Goal: Task Accomplishment & Management: Manage account settings

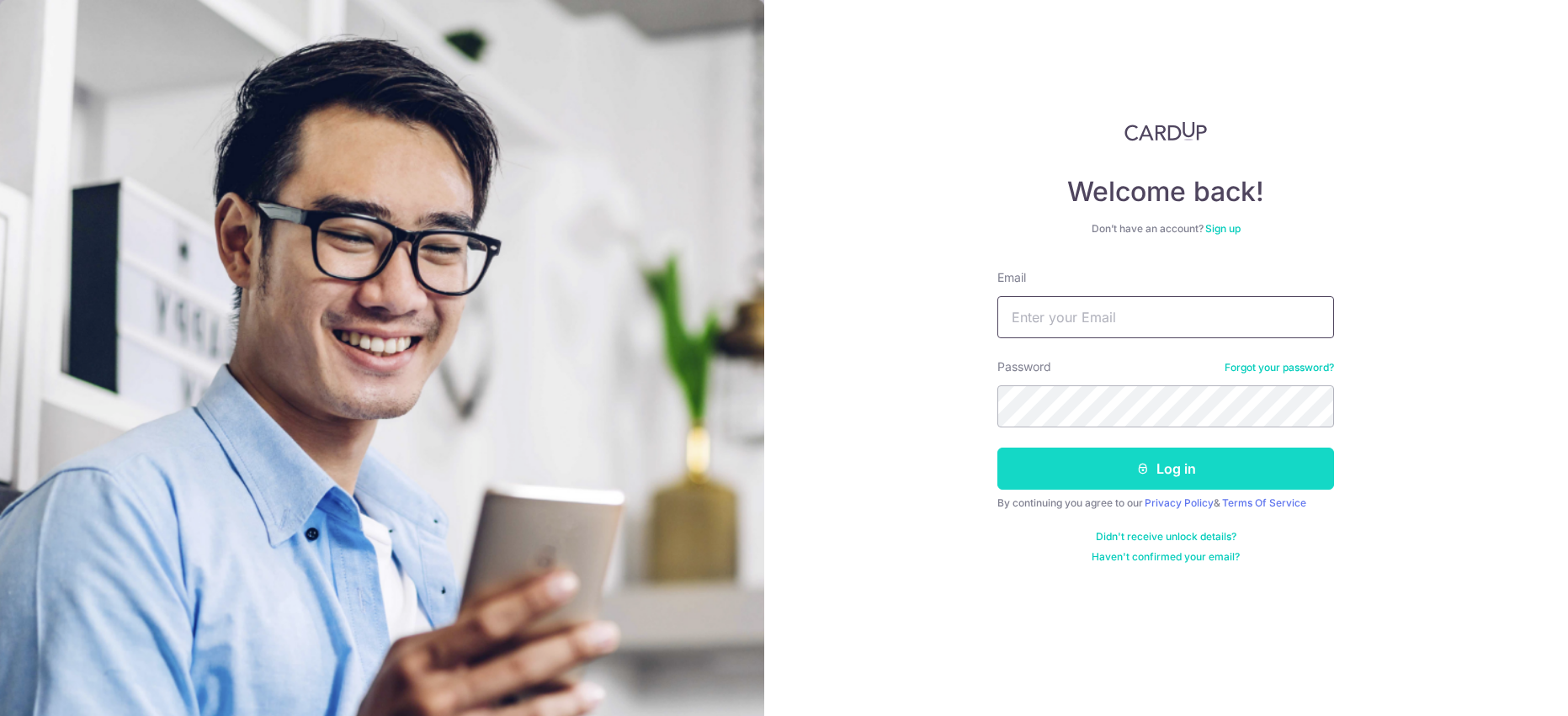
type input "[EMAIL_ADDRESS][DOMAIN_NAME]"
click at [1058, 459] on button "Log in" at bounding box center [1165, 469] width 336 height 42
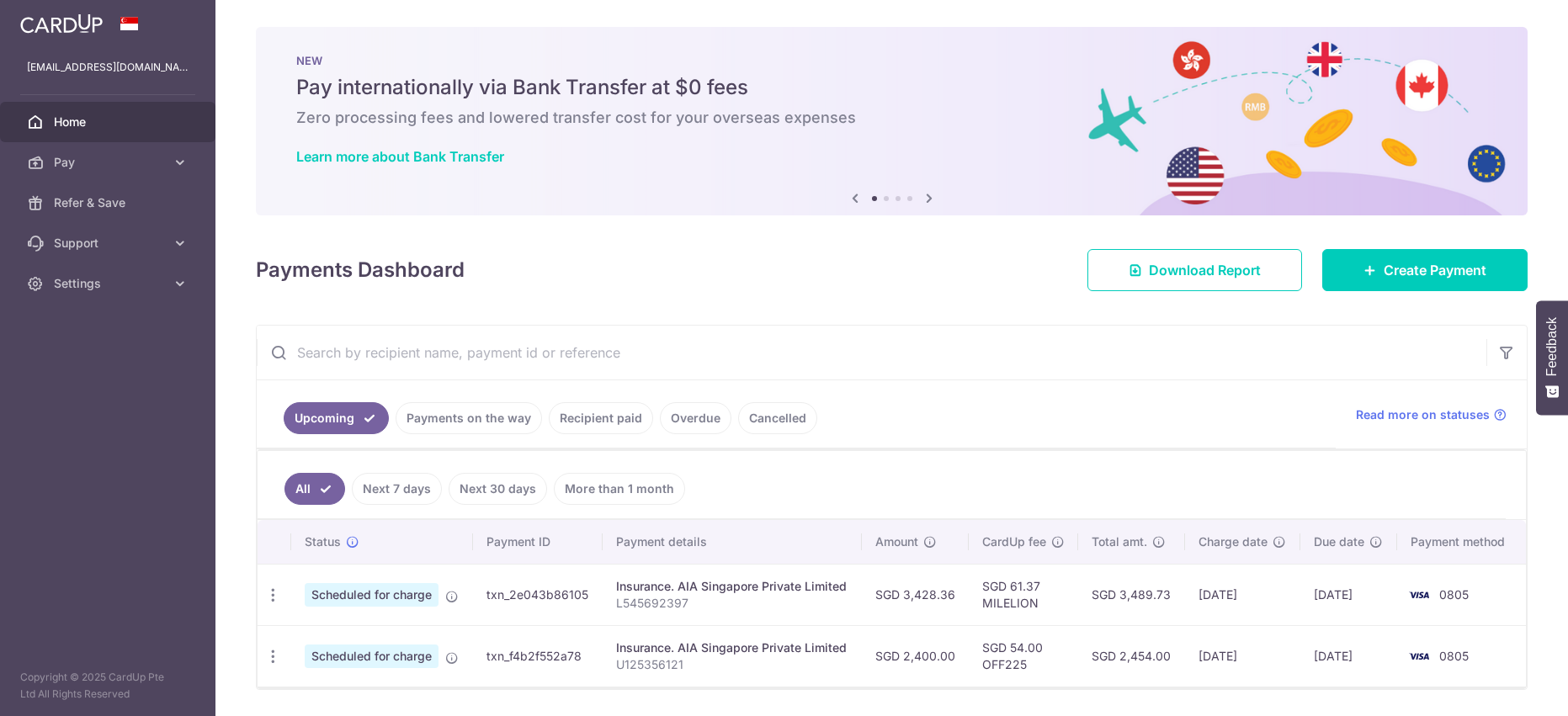
scroll to position [53, 0]
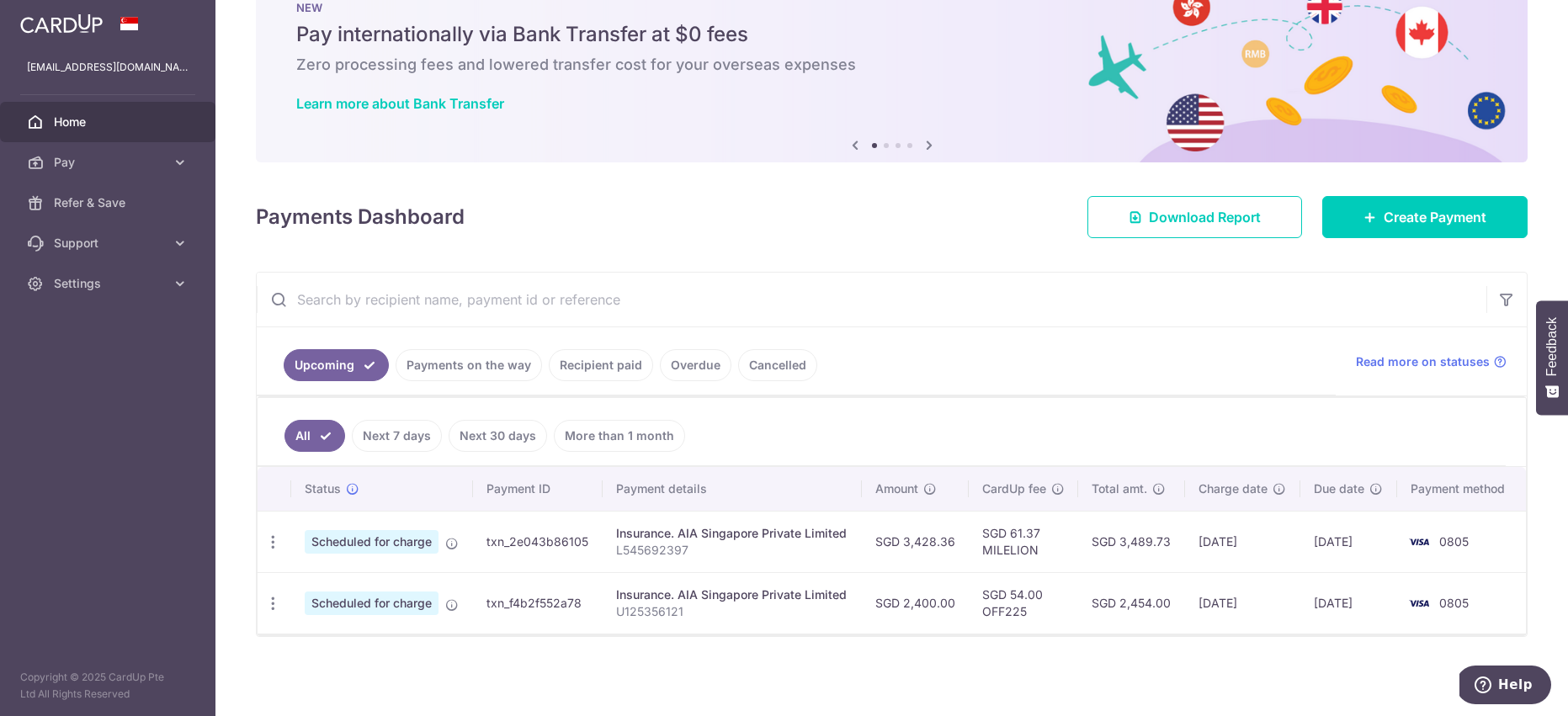
click at [1026, 339] on ul "Upcoming Payments on the way Recipient paid Overdue Cancelled" at bounding box center [796, 361] width 1079 height 68
click at [668, 221] on div "Payments Dashboard Download Report Create Payment" at bounding box center [891, 214] width 1272 height 49
click at [724, 243] on div "× Pause Schedule Pause all future payments in this series Pause just this one p…" at bounding box center [891, 358] width 1352 height 716
